Goal: Information Seeking & Learning: Learn about a topic

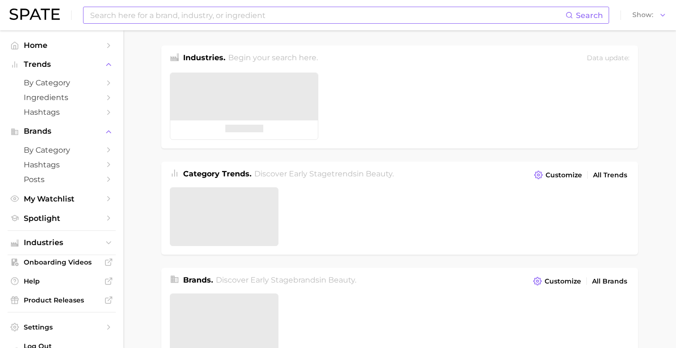
click at [308, 20] on input at bounding box center [327, 15] width 476 height 16
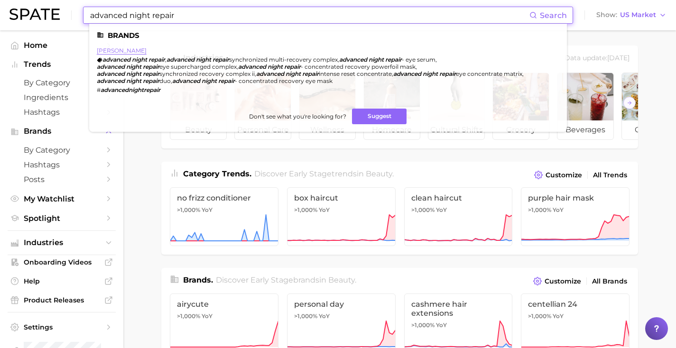
type input "advanced night repair"
click at [125, 50] on link "[PERSON_NAME]" at bounding box center [122, 50] width 50 height 7
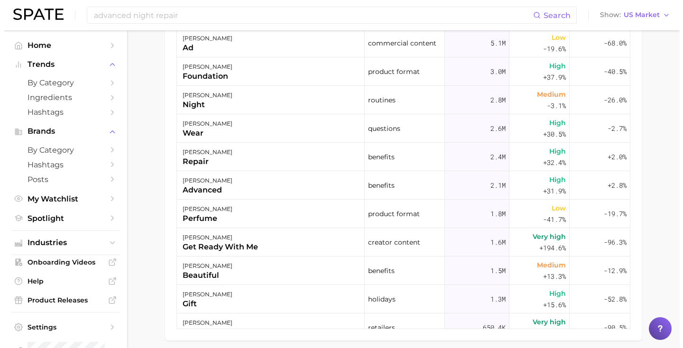
scroll to position [556, 0]
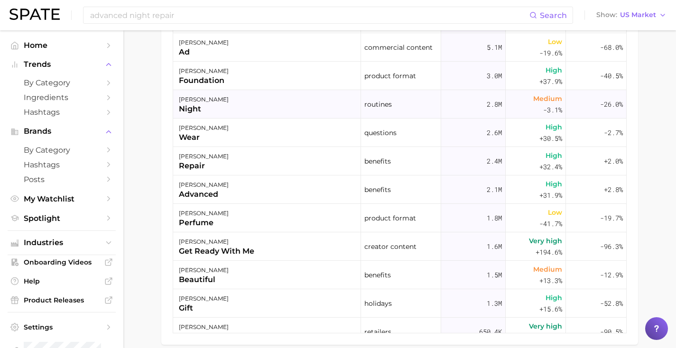
click at [345, 106] on div "[PERSON_NAME] night" at bounding box center [267, 104] width 188 height 28
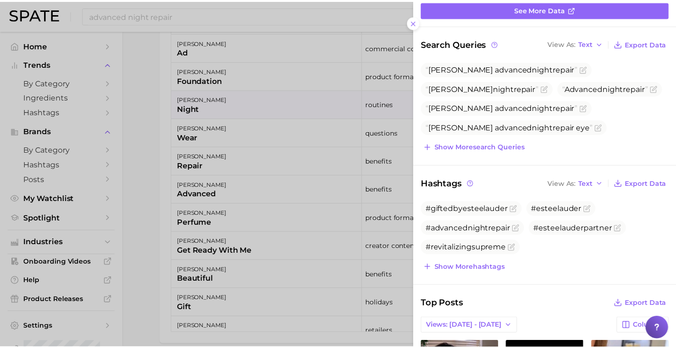
scroll to position [0, 0]
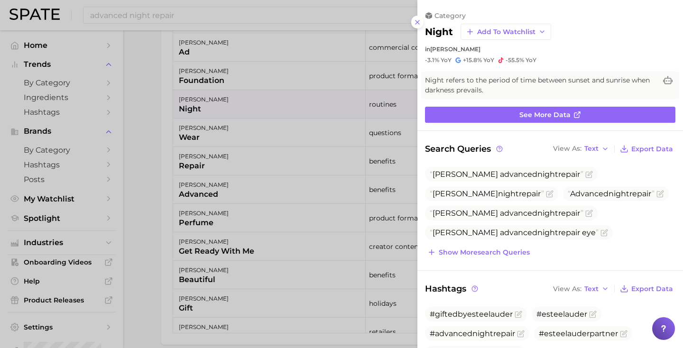
click at [312, 161] on div at bounding box center [341, 174] width 683 height 348
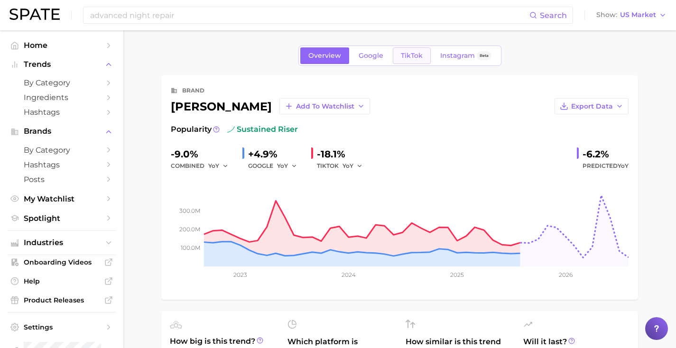
click at [414, 55] on span "TikTok" at bounding box center [412, 56] width 22 height 8
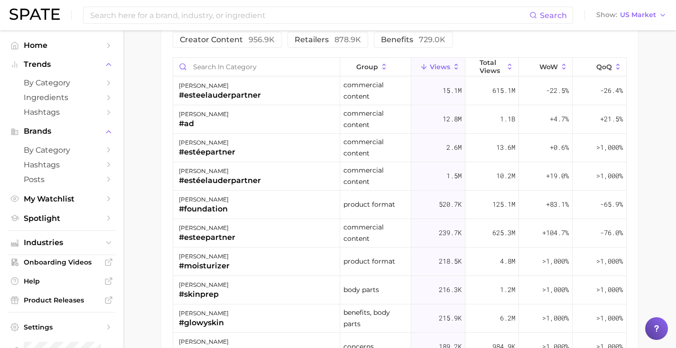
scroll to position [779, 0]
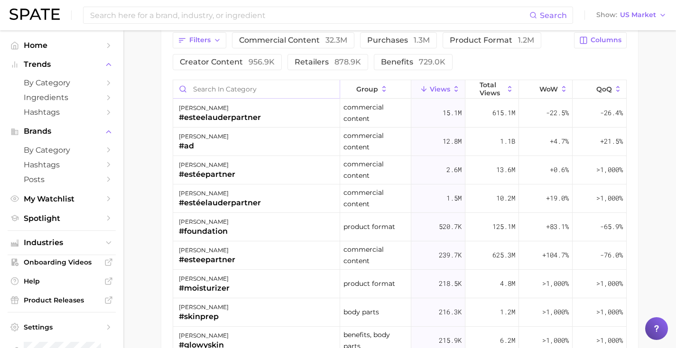
click at [267, 91] on input "Search in category" at bounding box center [256, 89] width 166 height 18
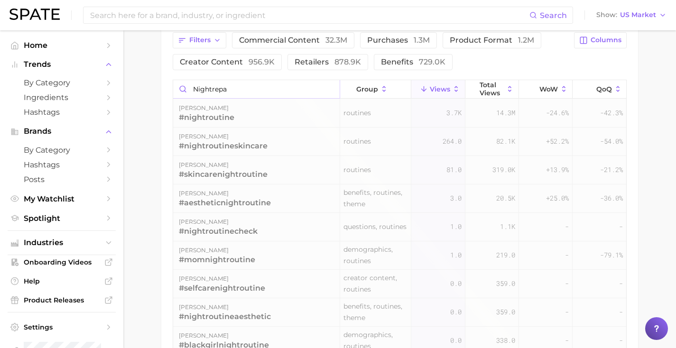
scroll to position [724, 0]
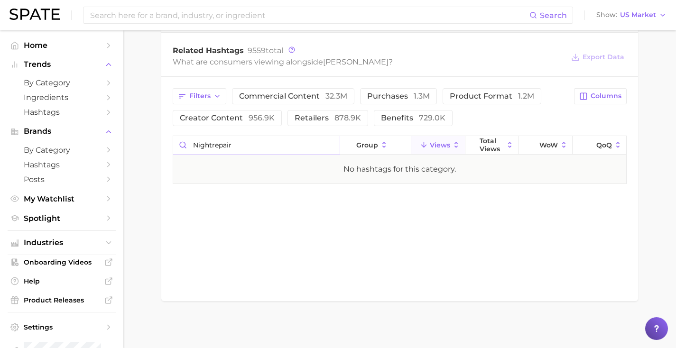
type input "nightrepair"
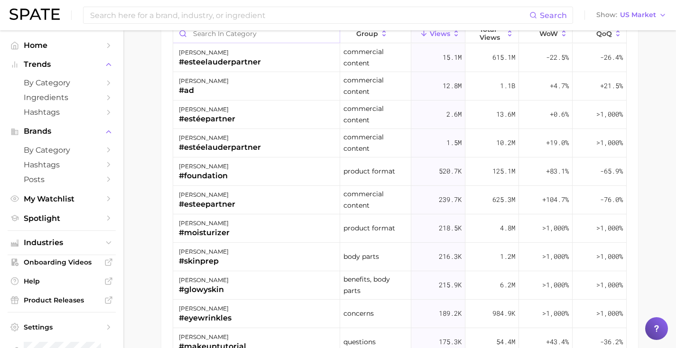
scroll to position [779, 0]
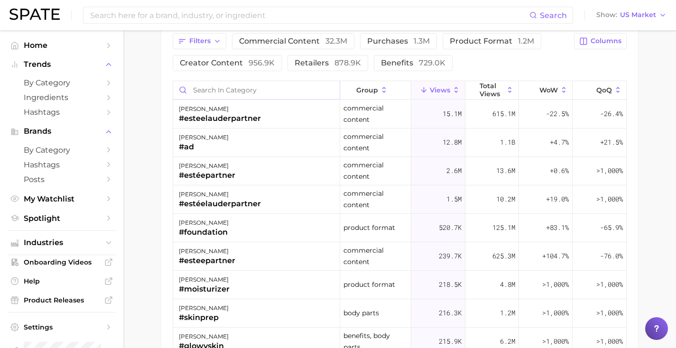
click at [229, 93] on input "Search in category" at bounding box center [256, 90] width 166 height 18
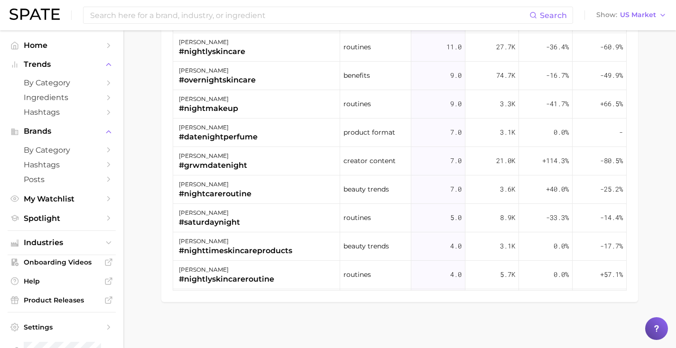
scroll to position [0, 0]
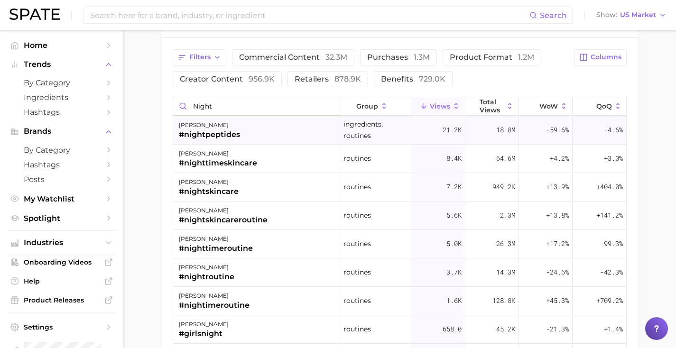
type input "night"
click at [228, 137] on div "#nightpeptides" at bounding box center [209, 134] width 61 height 11
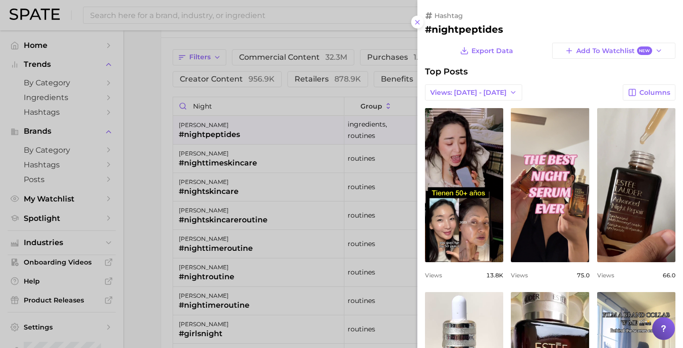
click at [241, 72] on div at bounding box center [341, 174] width 683 height 348
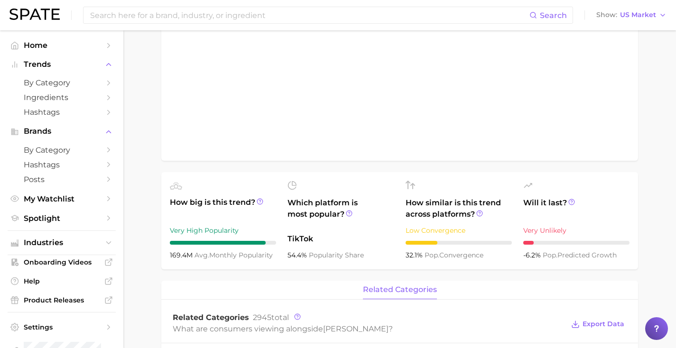
type input "advanced night repair"
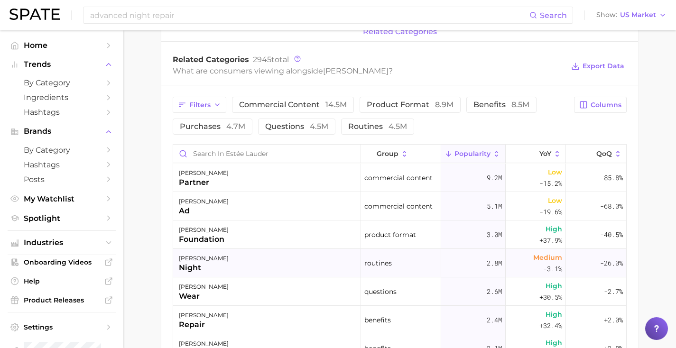
click at [252, 267] on div "[PERSON_NAME] night" at bounding box center [267, 263] width 188 height 28
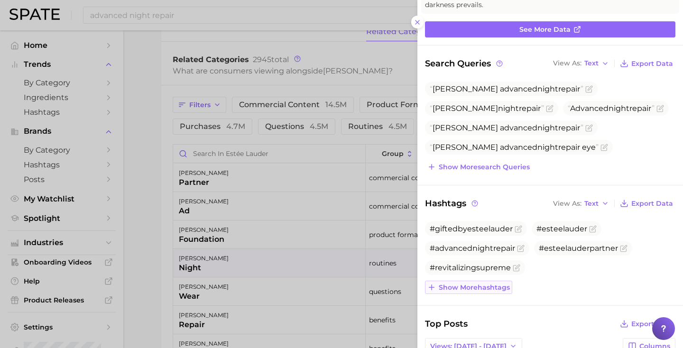
click at [482, 284] on span "Show more hashtags" at bounding box center [474, 288] width 71 height 8
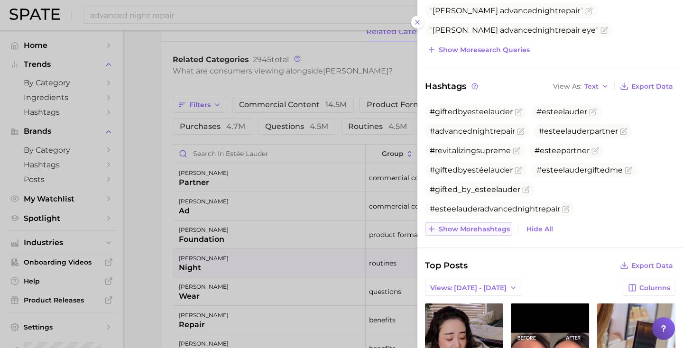
click at [486, 231] on span "Show more hashtags" at bounding box center [474, 229] width 71 height 8
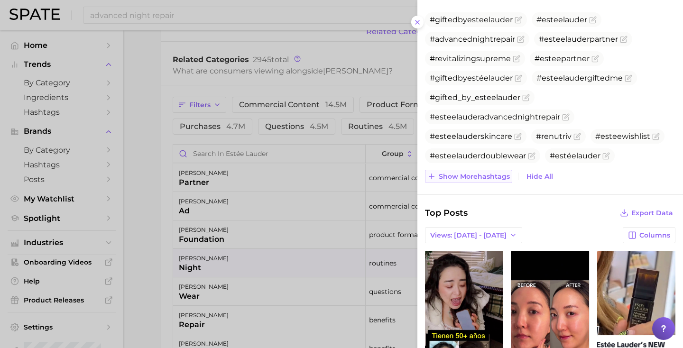
click at [497, 178] on span "Show more hashtags" at bounding box center [474, 177] width 71 height 8
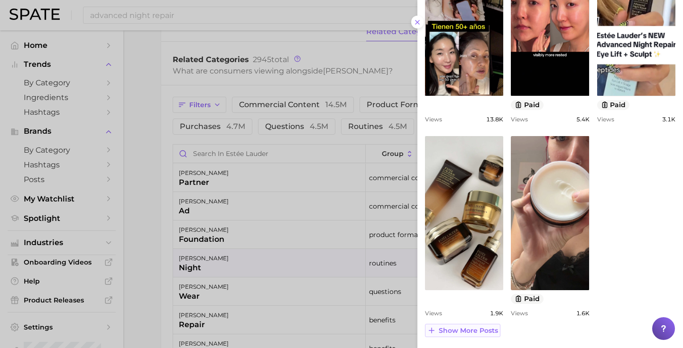
click at [467, 332] on span "Show more posts" at bounding box center [468, 331] width 59 height 8
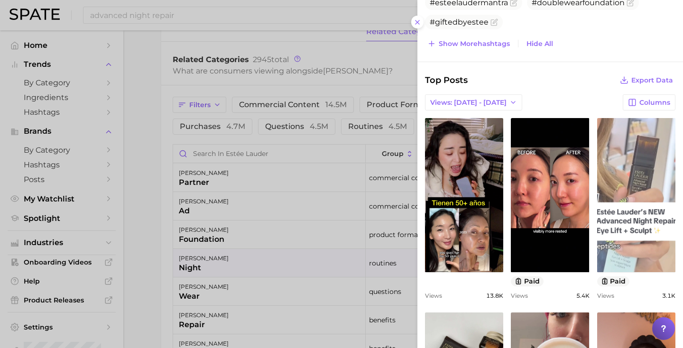
click at [613, 214] on link "view post on TikTok" at bounding box center [636, 195] width 78 height 154
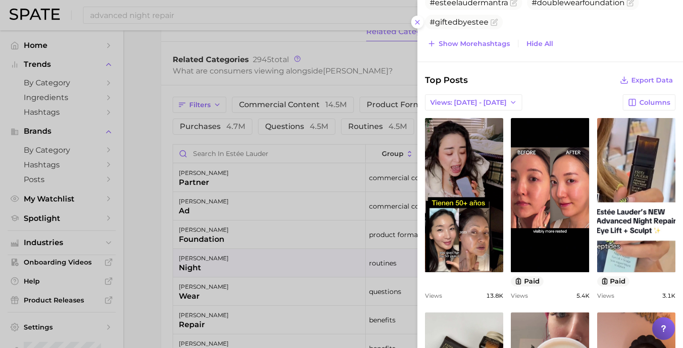
click at [260, 68] on div at bounding box center [341, 174] width 683 height 348
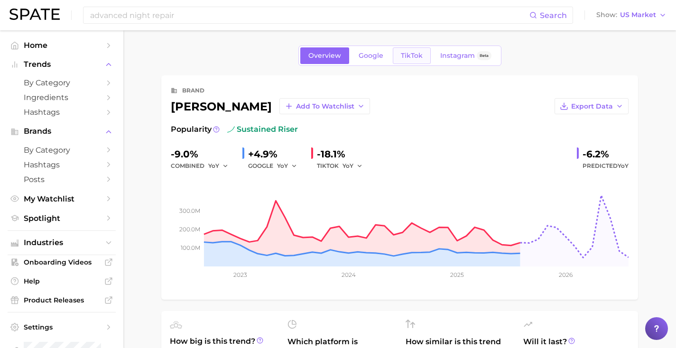
click at [405, 50] on link "TikTok" at bounding box center [412, 55] width 38 height 17
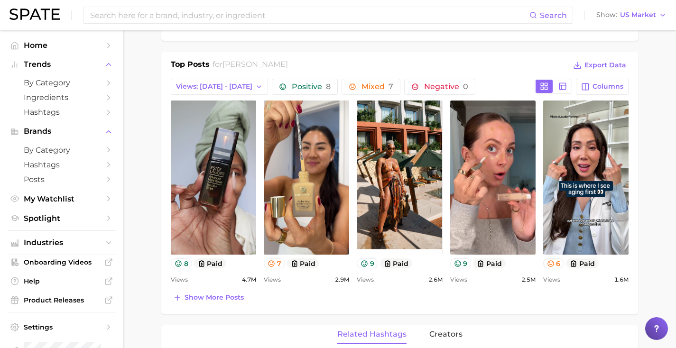
scroll to position [413, 0]
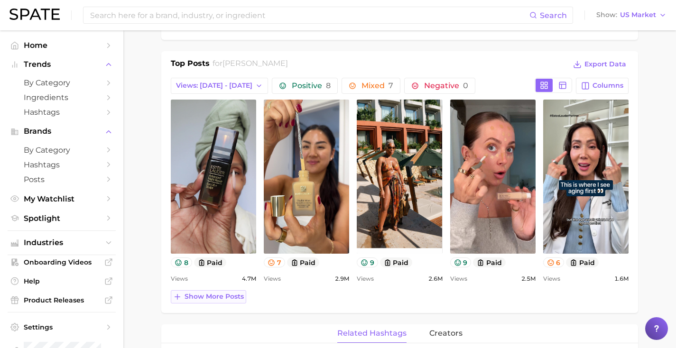
click at [204, 297] on span "Show more posts" at bounding box center [213, 297] width 59 height 8
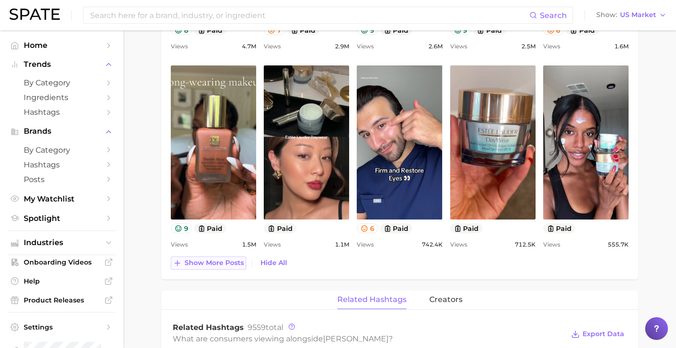
scroll to position [646, 0]
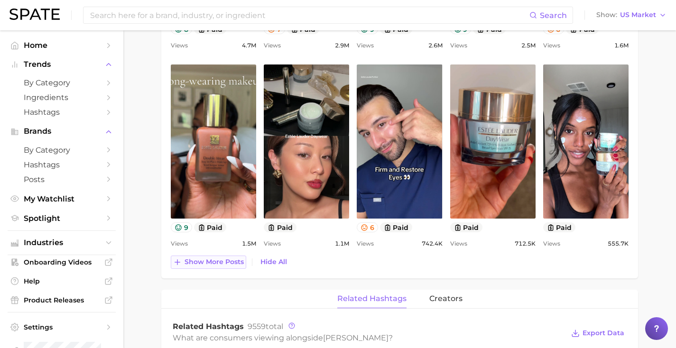
click at [215, 263] on span "Show more posts" at bounding box center [213, 262] width 59 height 8
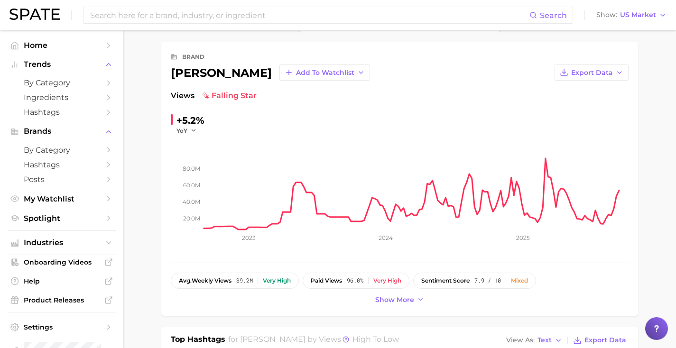
scroll to position [0, 0]
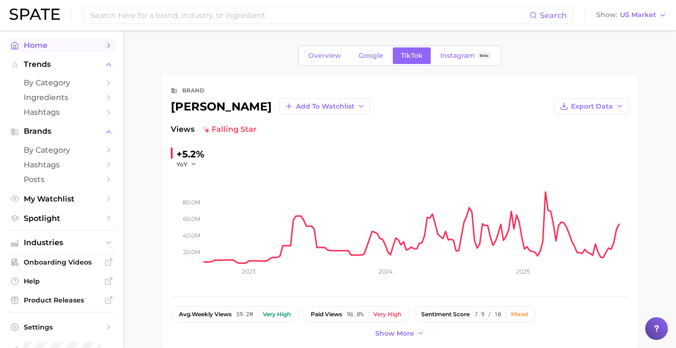
click at [56, 44] on span "Home" at bounding box center [62, 45] width 76 height 9
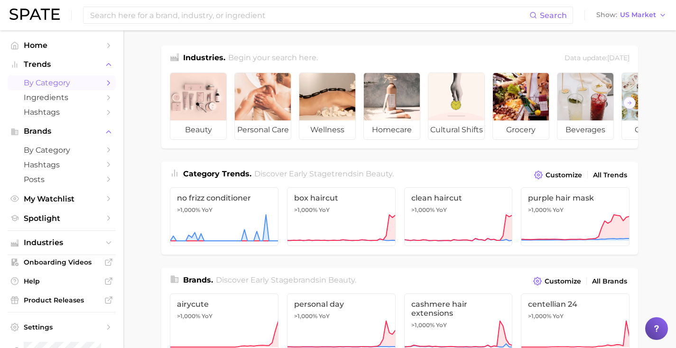
click at [45, 80] on span "by Category" at bounding box center [62, 82] width 76 height 9
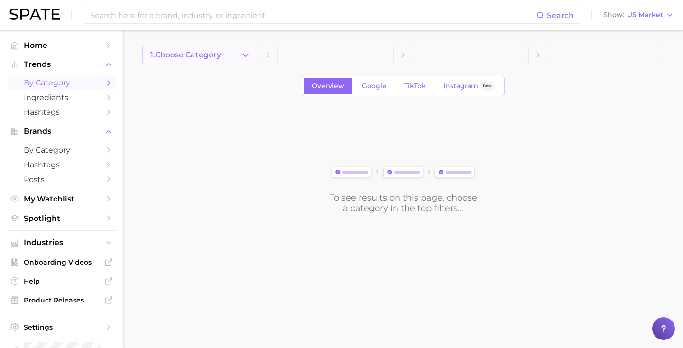
click at [220, 57] on span "1. Choose Category" at bounding box center [185, 55] width 71 height 9
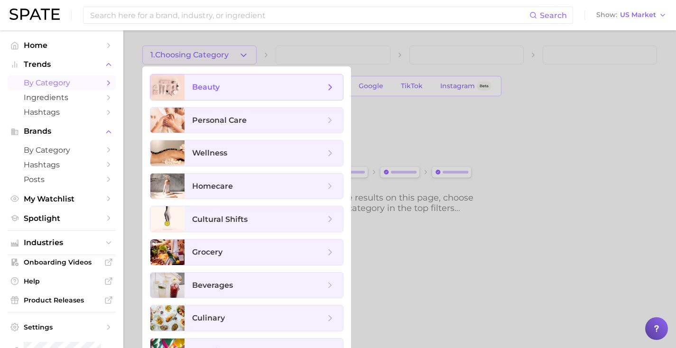
click at [222, 85] on span "beauty" at bounding box center [258, 87] width 133 height 10
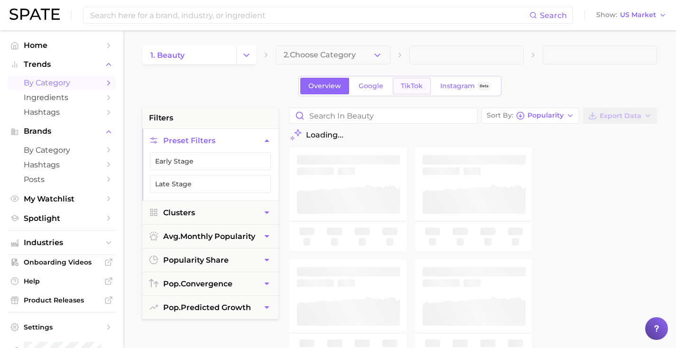
click at [411, 92] on link "TikTok" at bounding box center [412, 86] width 38 height 17
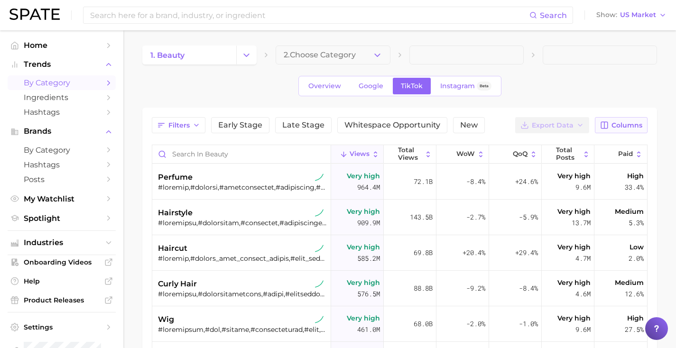
click at [622, 125] on span "Columns" at bounding box center [626, 125] width 31 height 8
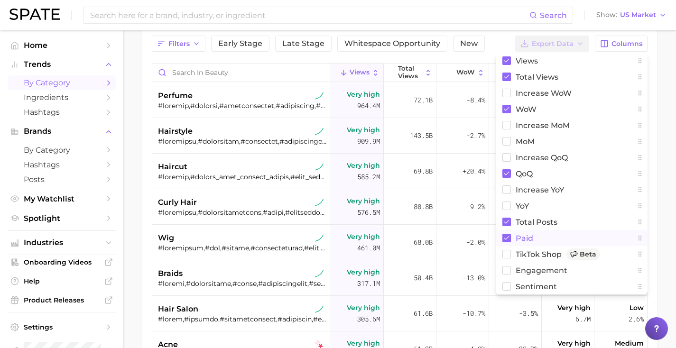
scroll to position [89, 0]
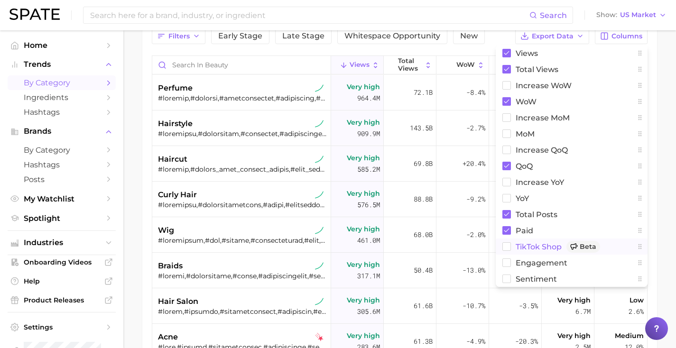
click at [533, 244] on span "TikTok Shop Beta" at bounding box center [557, 247] width 84 height 12
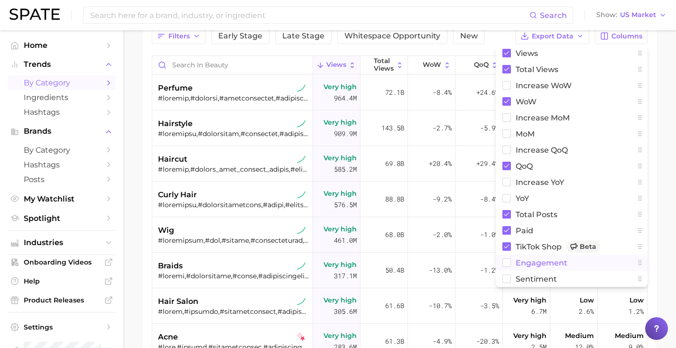
click at [532, 259] on span "engagement" at bounding box center [541, 263] width 52 height 8
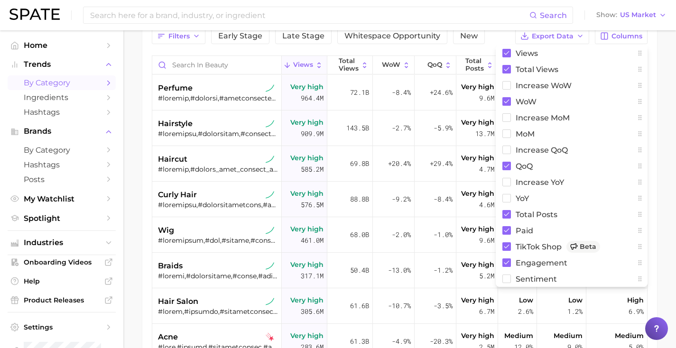
click at [447, 47] on div "Filters Early Stage Late Stage Whitespace Opportunity New Export Data Columns V…" at bounding box center [399, 216] width 495 height 376
